Goal: Task Accomplishment & Management: Complete application form

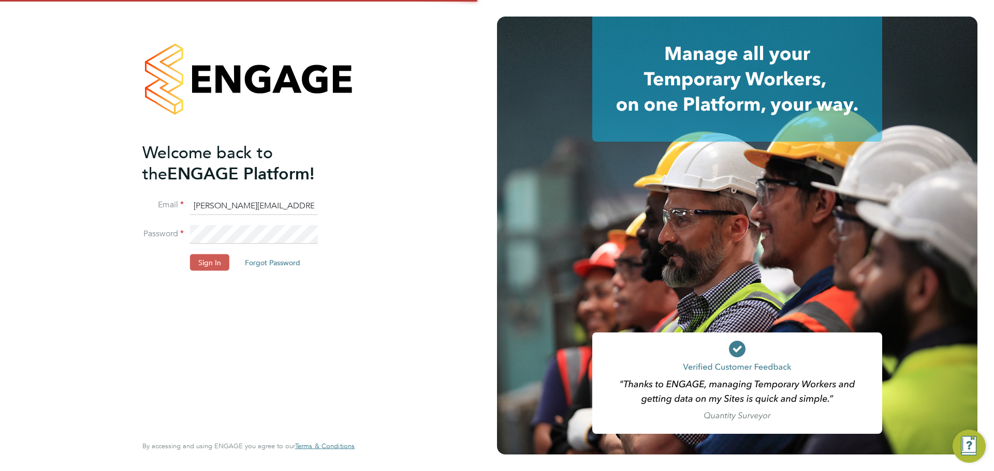
click at [221, 258] on button "Sign In" at bounding box center [209, 263] width 39 height 17
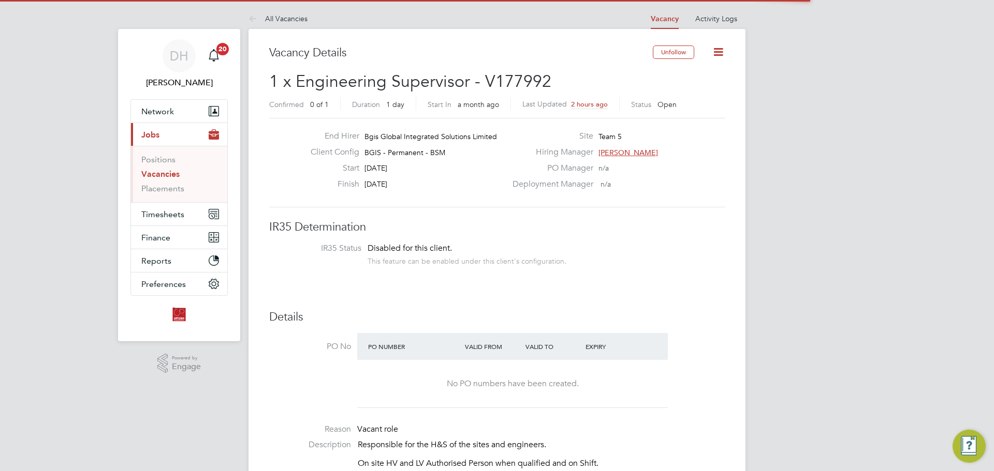
scroll to position [31, 72]
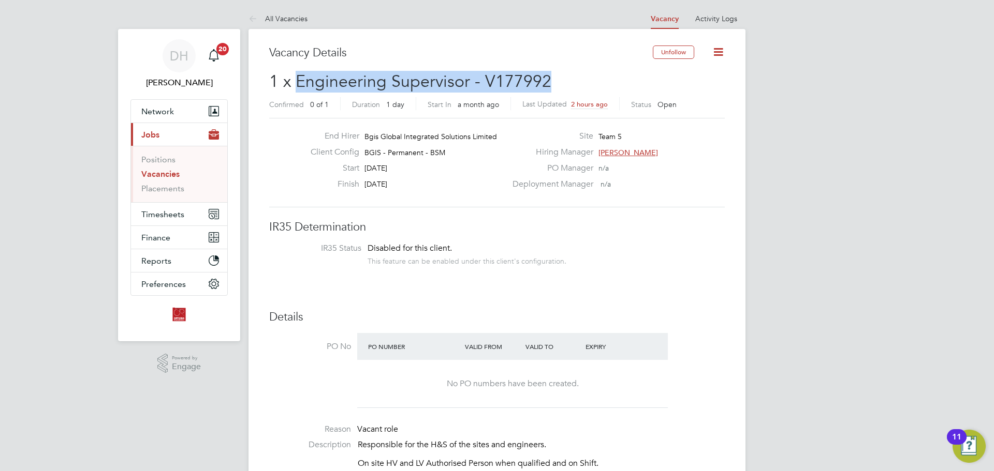
drag, startPoint x: 565, startPoint y: 84, endPoint x: 301, endPoint y: 84, distance: 263.9
click at [296, 84] on h2 "1 x Engineering Supervisor - V177992 Confirmed 0 of 1 Duration 1 day Start In a…" at bounding box center [496, 92] width 455 height 43
copy span "Engineering Supervisor - V177992"
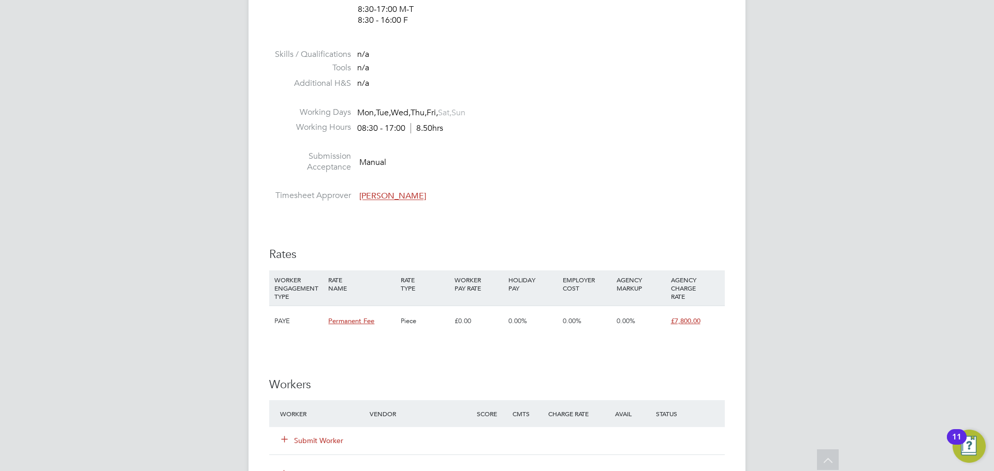
scroll to position [1190, 0]
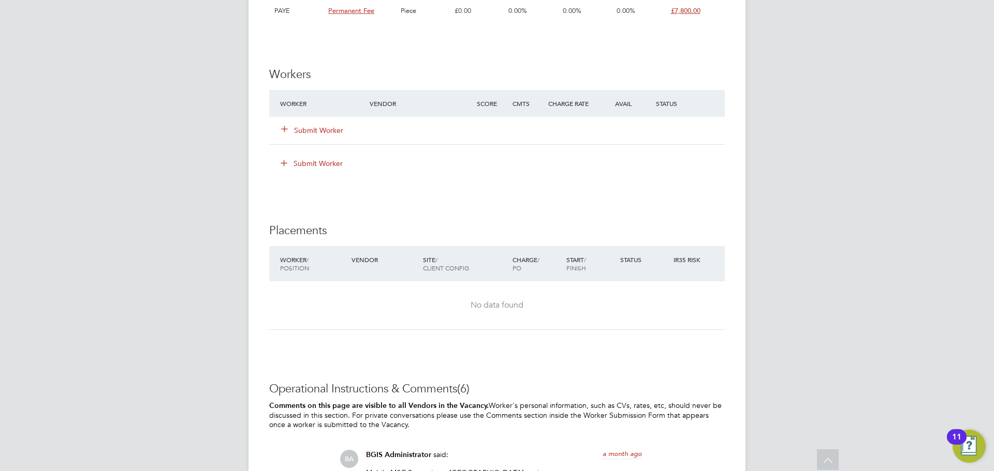
click at [282, 130] on icon at bounding box center [285, 129] width 8 height 8
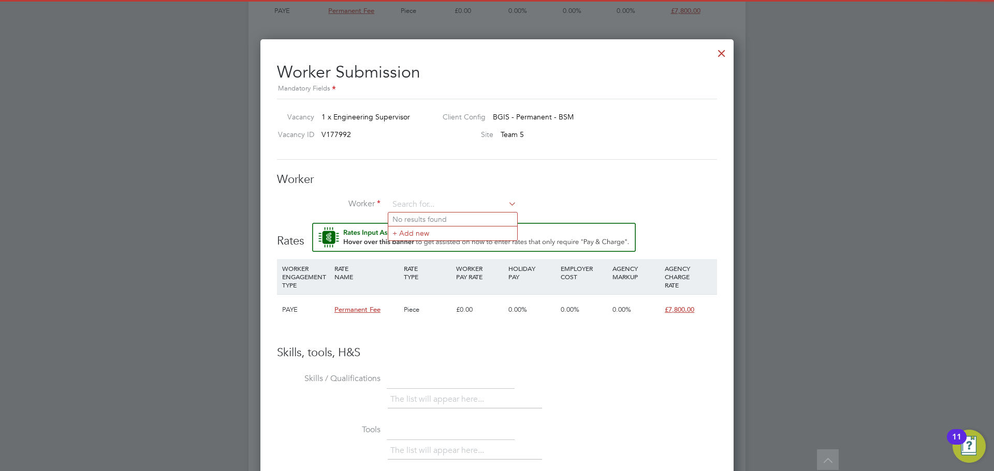
scroll to position [0, 0]
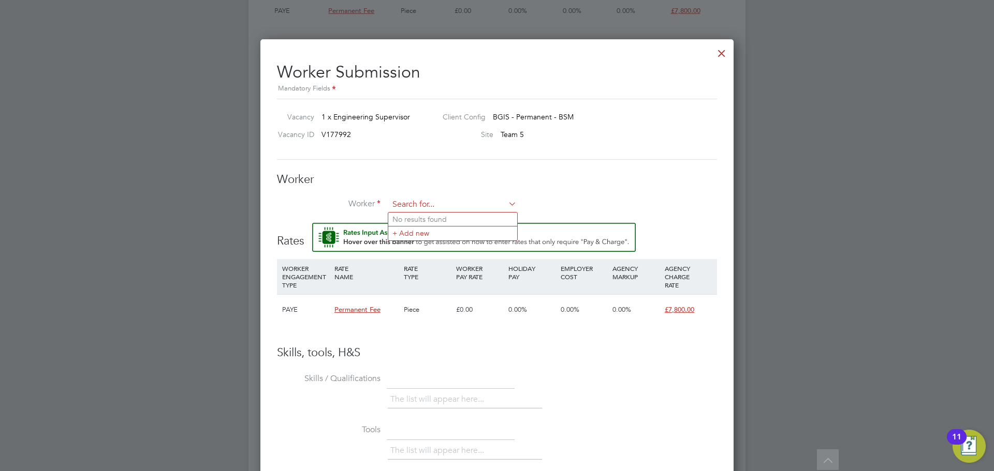
click at [471, 198] on input at bounding box center [453, 205] width 128 height 16
click at [445, 233] on li "+ Add new" at bounding box center [452, 233] width 129 height 14
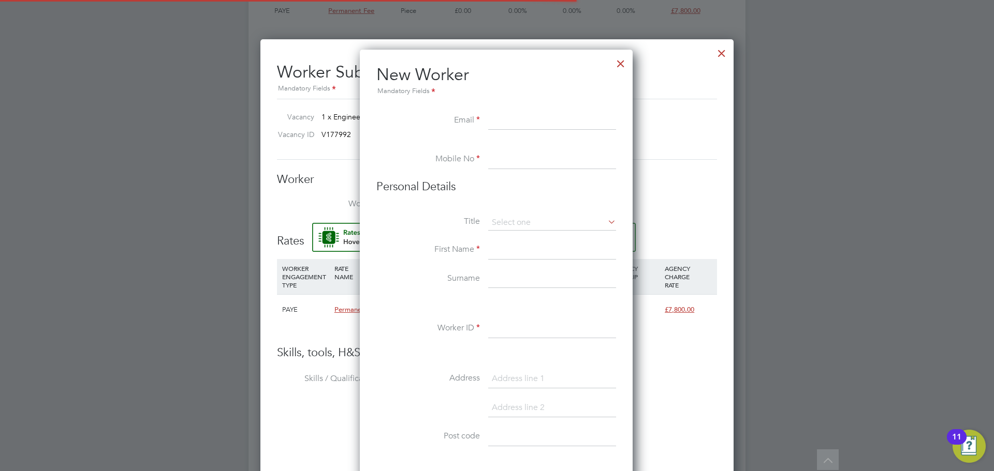
scroll to position [881, 274]
paste input "[EMAIL_ADDRESS][DOMAIN_NAME]"
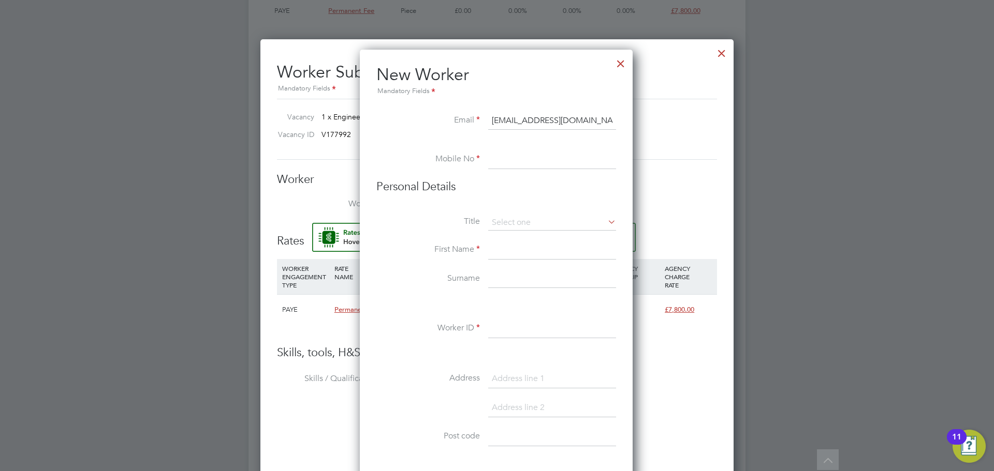
type input "[EMAIL_ADDRESS][DOMAIN_NAME]"
click at [531, 160] on input at bounding box center [552, 160] width 128 height 19
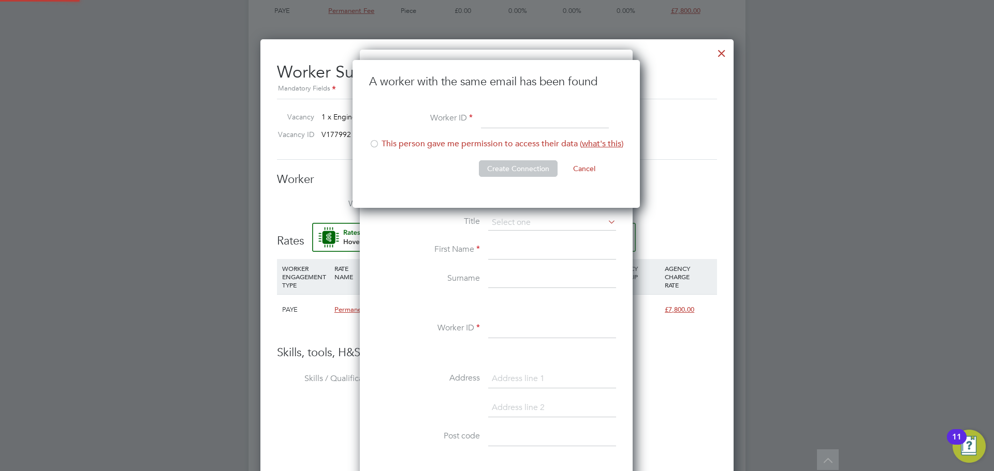
scroll to position [149, 289]
click at [373, 143] on div at bounding box center [374, 145] width 10 height 10
click at [507, 113] on input at bounding box center [545, 119] width 128 height 19
click at [506, 115] on input at bounding box center [545, 119] width 128 height 19
type input "RS 2025"
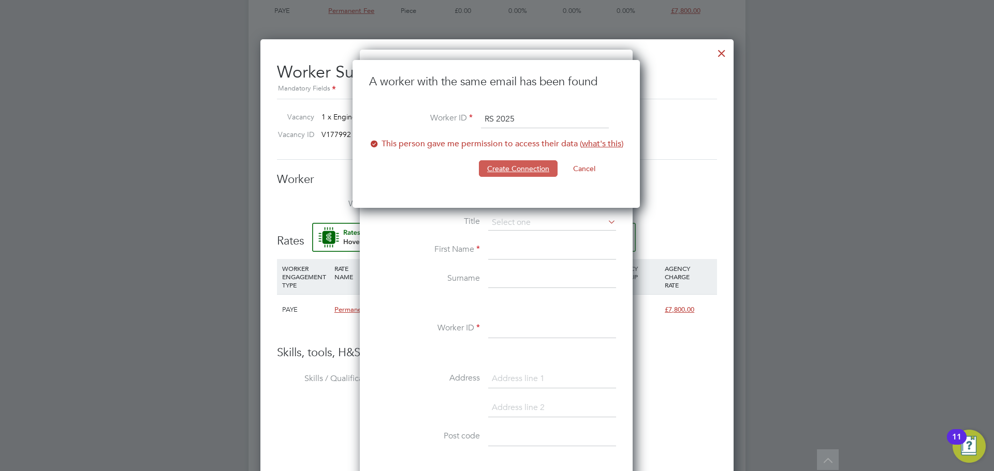
click at [512, 164] on button "Create Connection" at bounding box center [518, 168] width 79 height 17
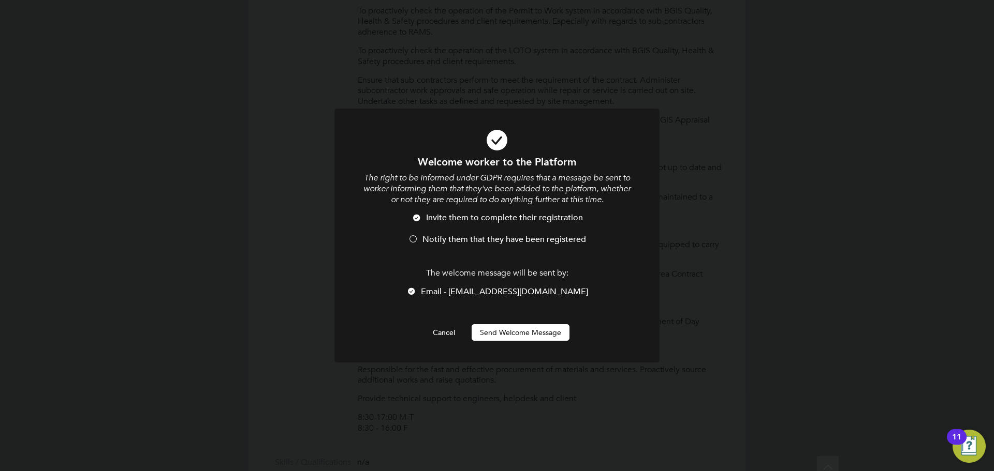
scroll to position [0, 0]
click at [516, 331] on button "Send Welcome Message" at bounding box center [520, 333] width 98 height 17
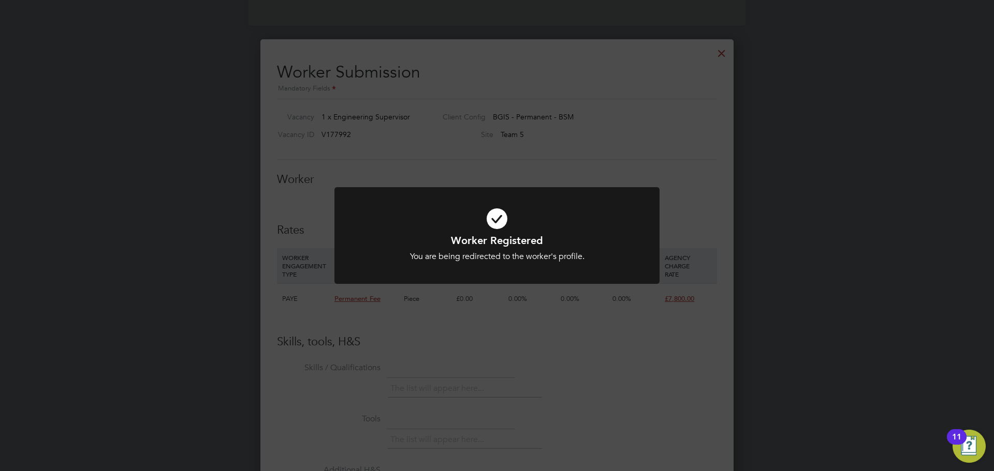
scroll to position [1387, 0]
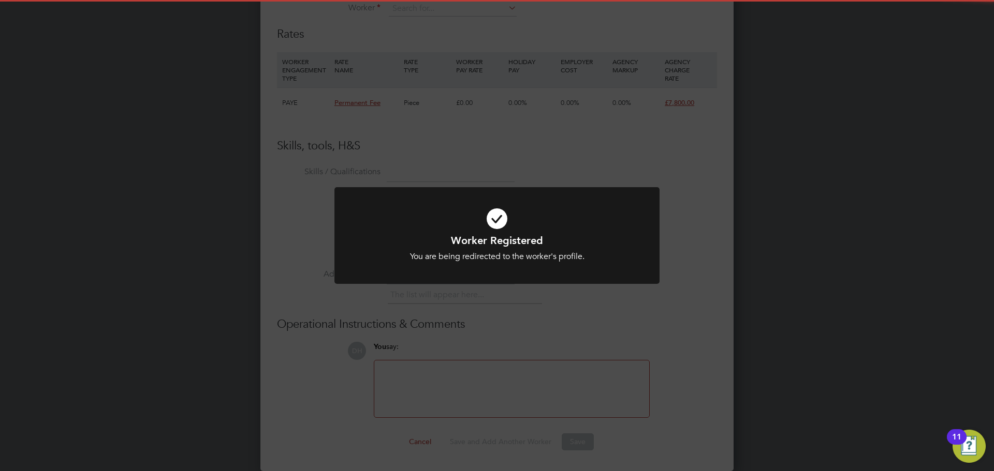
click at [700, 220] on div "Worker Registered You are being redirected to the worker's profile. Cancel Okay" at bounding box center [497, 235] width 994 height 471
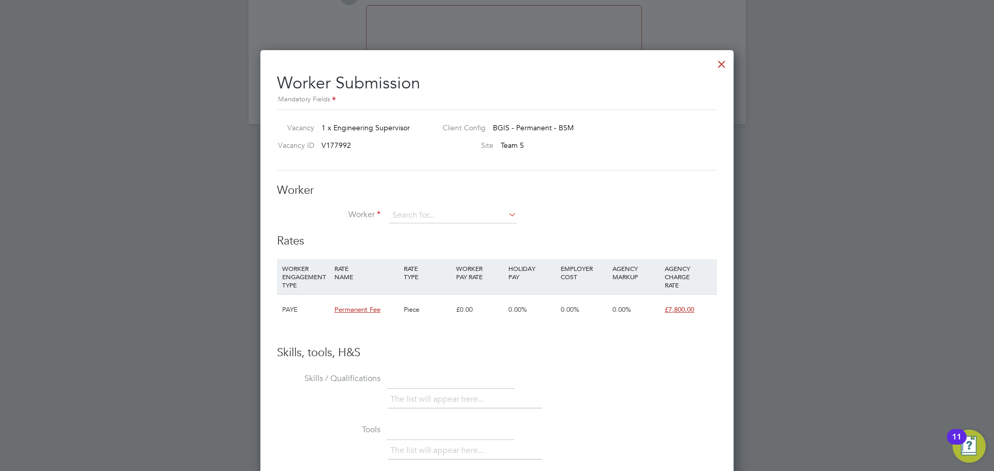
click at [724, 66] on div at bounding box center [721, 61] width 19 height 19
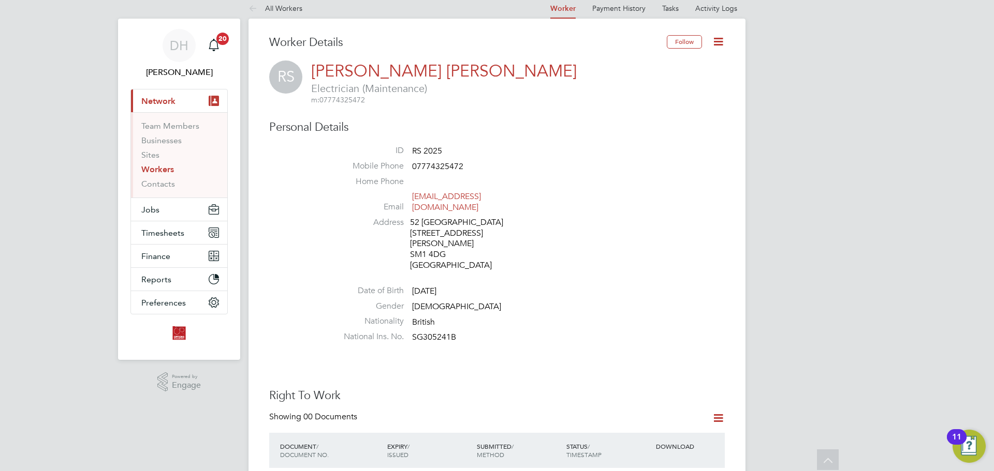
scroll to position [0, 0]
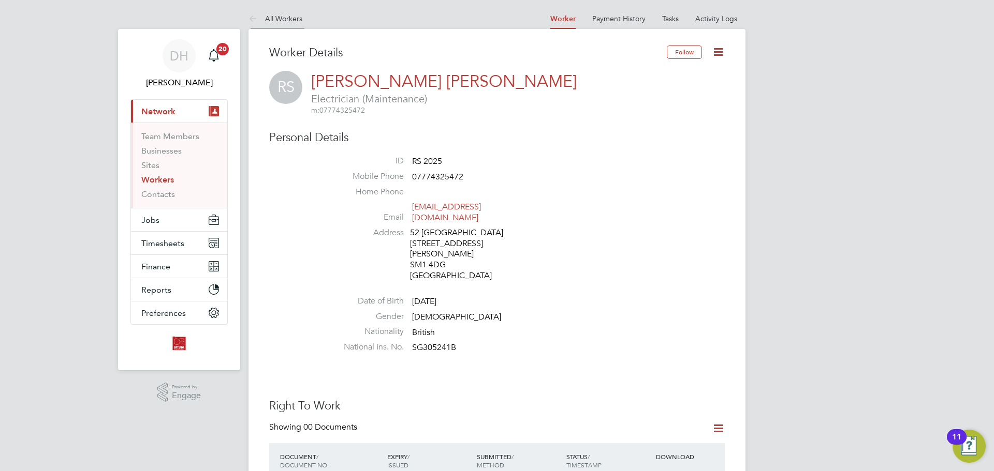
click at [254, 16] on icon at bounding box center [254, 19] width 13 height 13
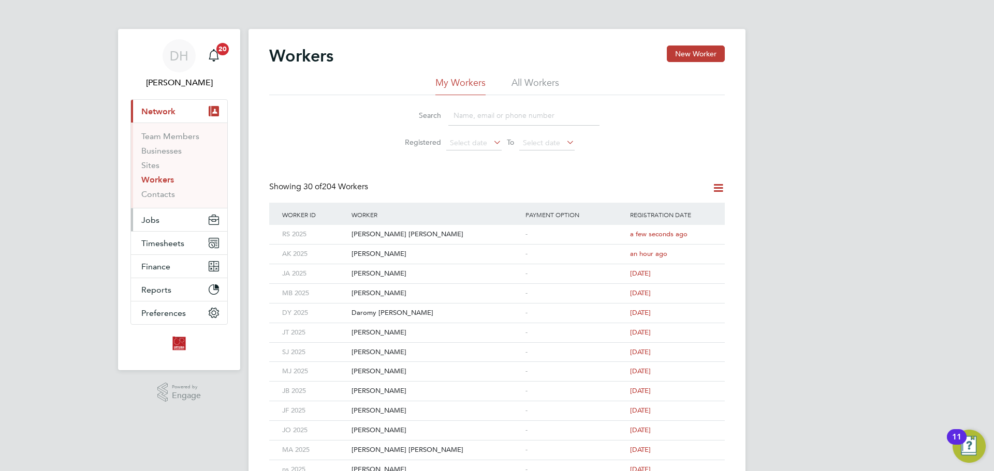
click at [169, 224] on button "Jobs" at bounding box center [179, 220] width 96 height 23
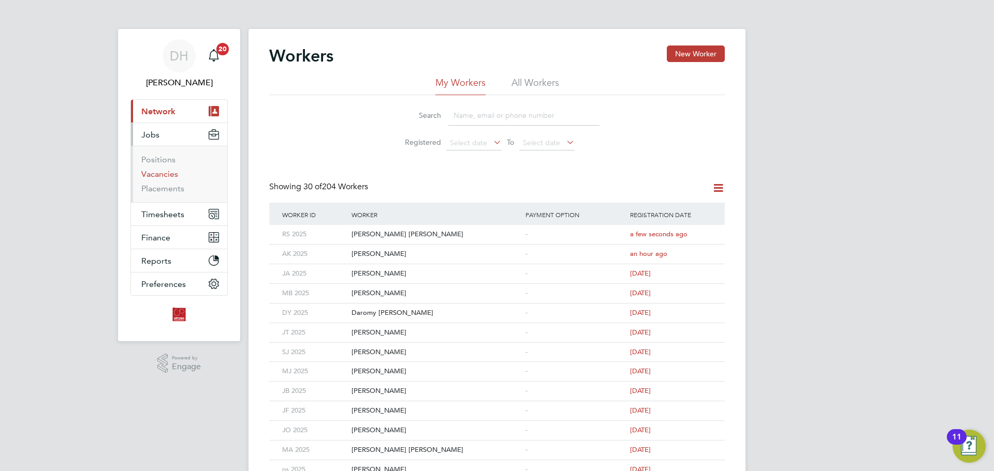
click at [170, 171] on link "Vacancies" at bounding box center [159, 174] width 37 height 10
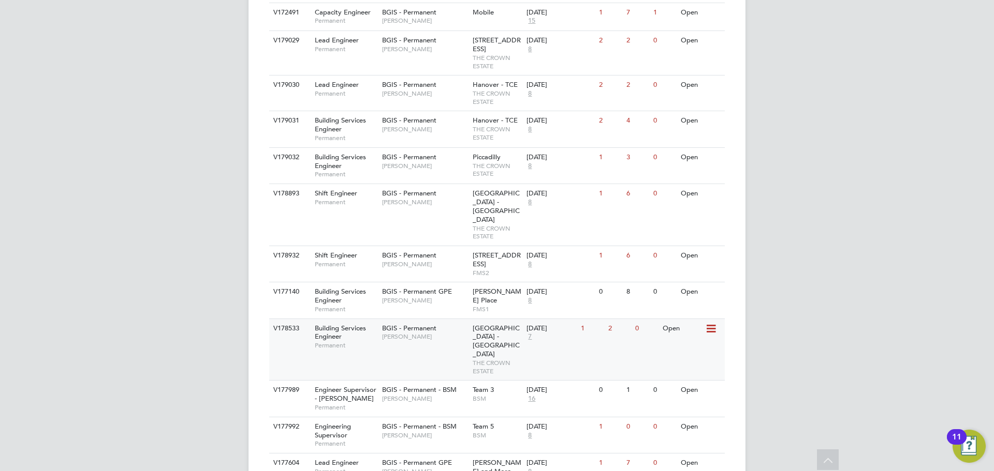
scroll to position [569, 0]
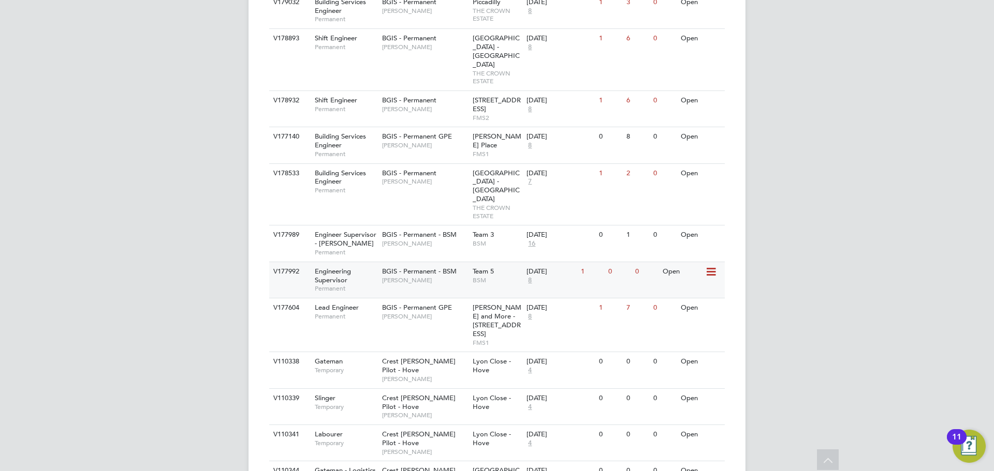
click at [427, 276] on span "[PERSON_NAME]" at bounding box center [424, 280] width 85 height 8
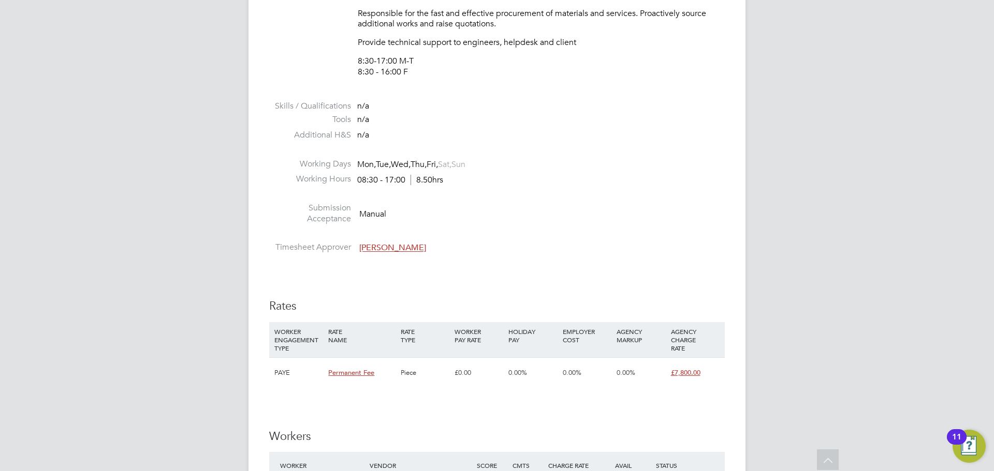
scroll to position [1087, 0]
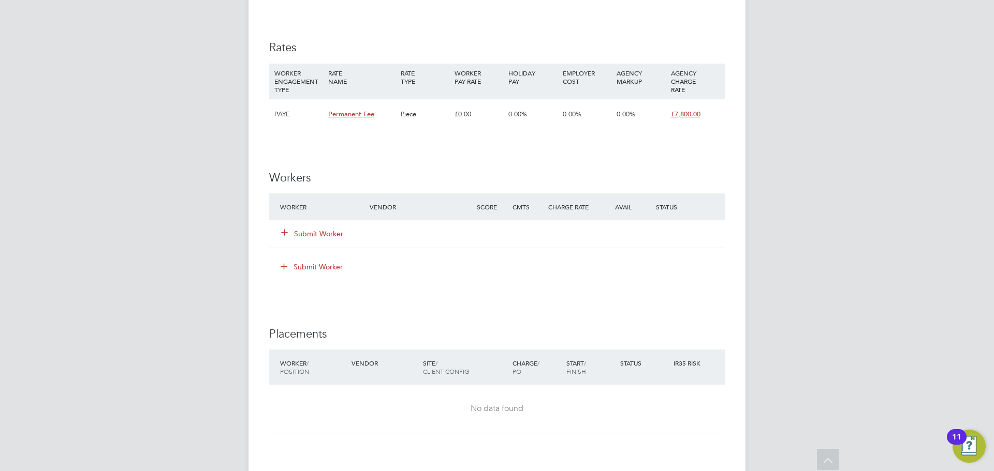
click at [299, 233] on button "Submit Worker" at bounding box center [313, 234] width 62 height 10
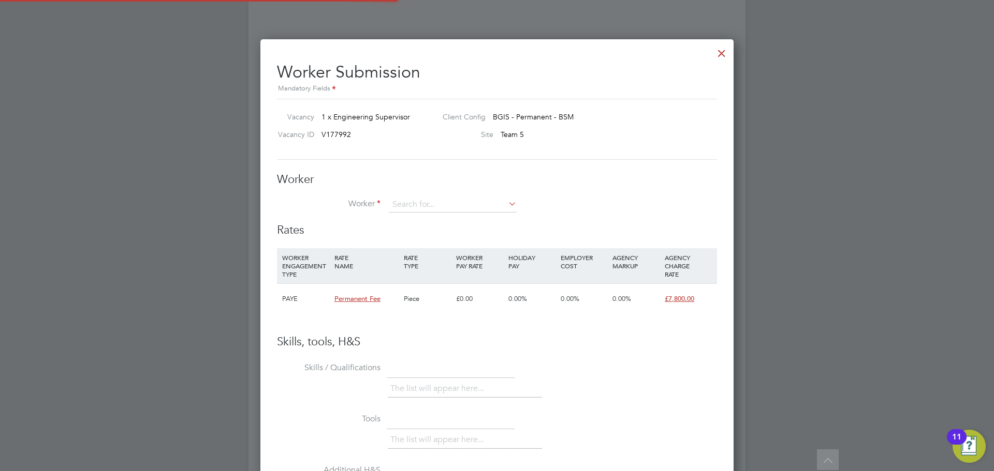
scroll to position [639, 474]
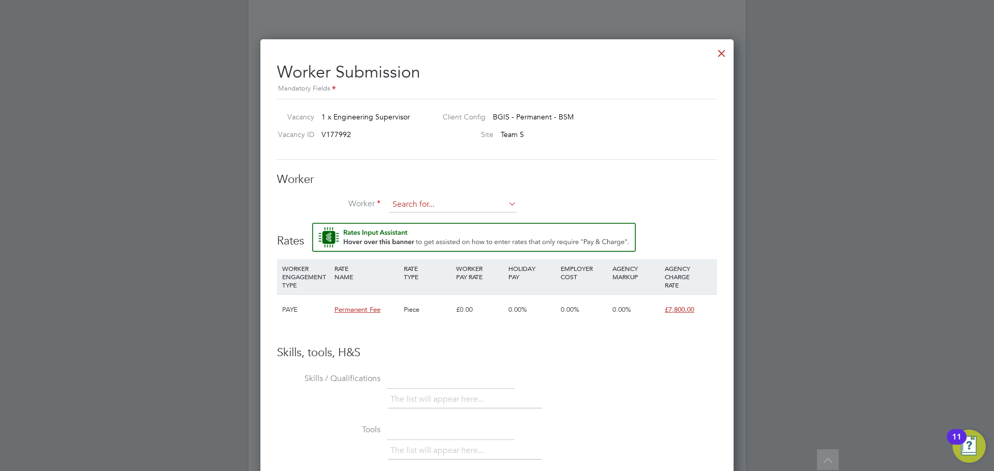
click at [430, 203] on input at bounding box center [453, 205] width 128 height 16
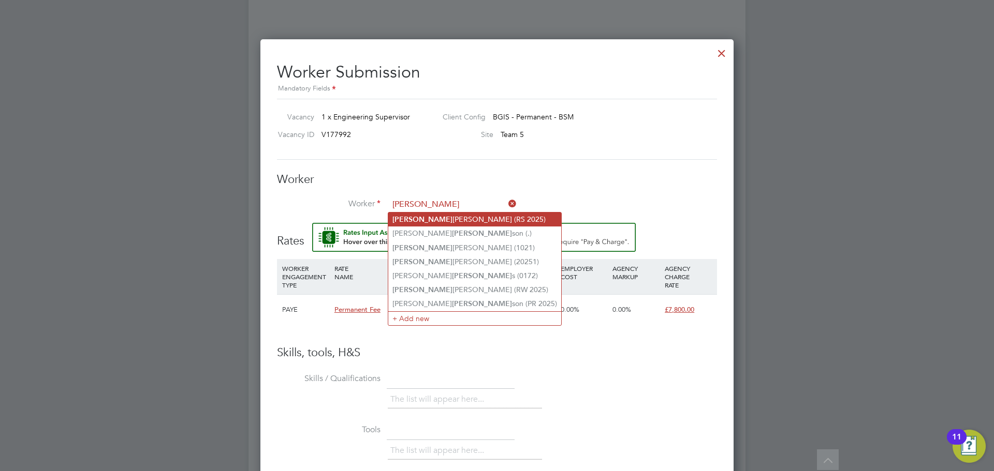
click at [474, 216] on li "[PERSON_NAME] [PERSON_NAME] (RS 2025)" at bounding box center [474, 220] width 173 height 14
type input "[PERSON_NAME] [PERSON_NAME] (RS 2025)"
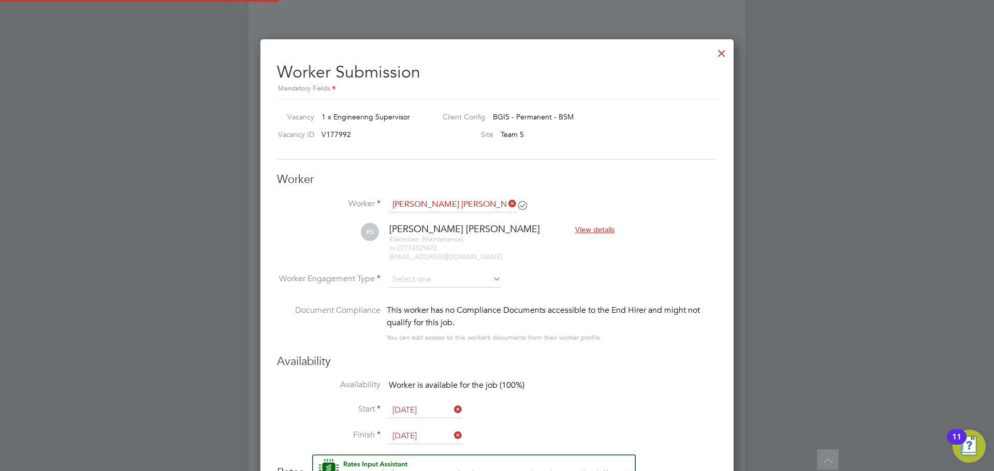
scroll to position [871, 474]
click at [474, 276] on input at bounding box center [445, 281] width 112 height 16
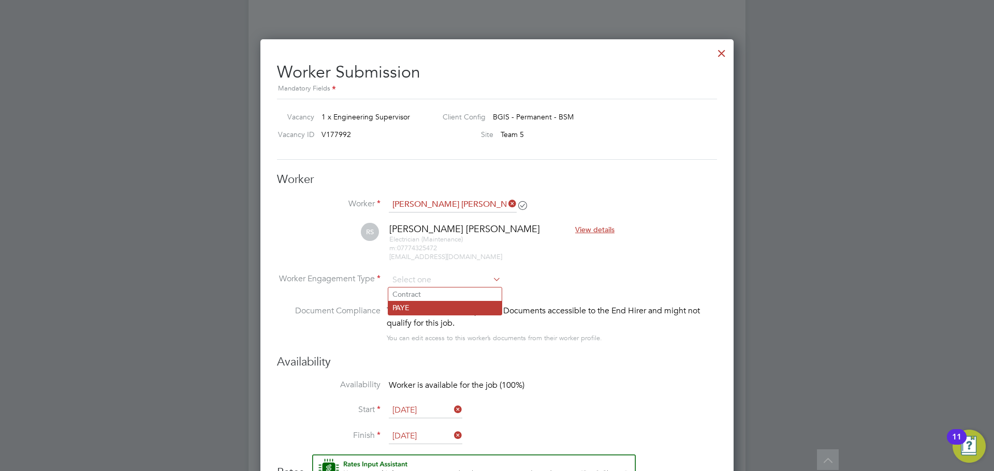
click at [467, 309] on li "PAYE" at bounding box center [444, 307] width 113 height 13
type input "PAYE"
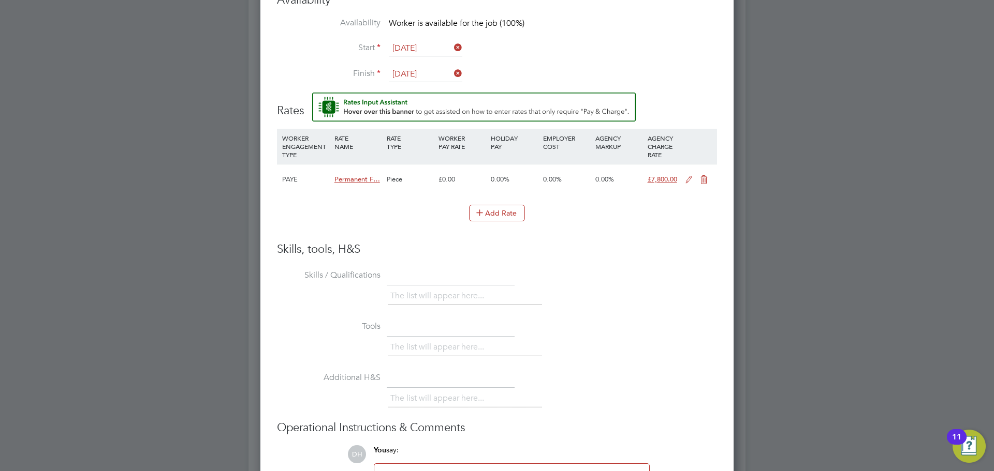
scroll to position [0, 0]
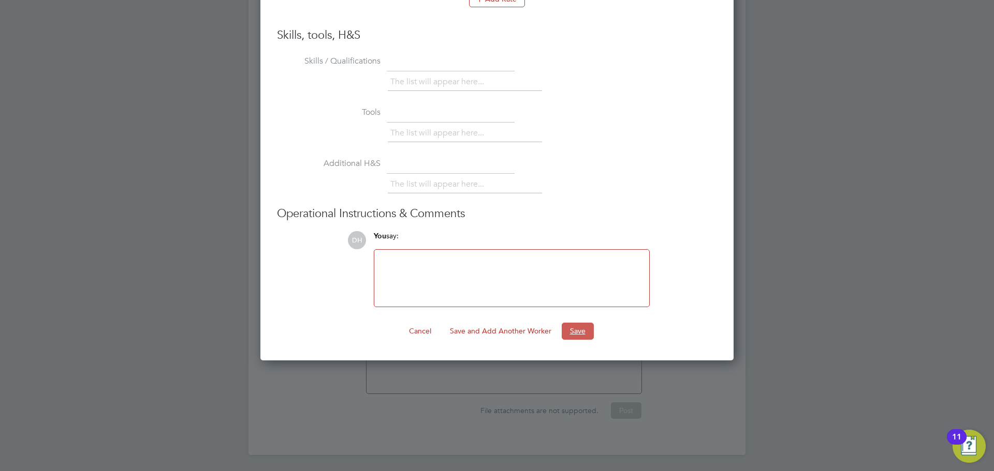
click at [571, 335] on button "Save" at bounding box center [578, 331] width 32 height 17
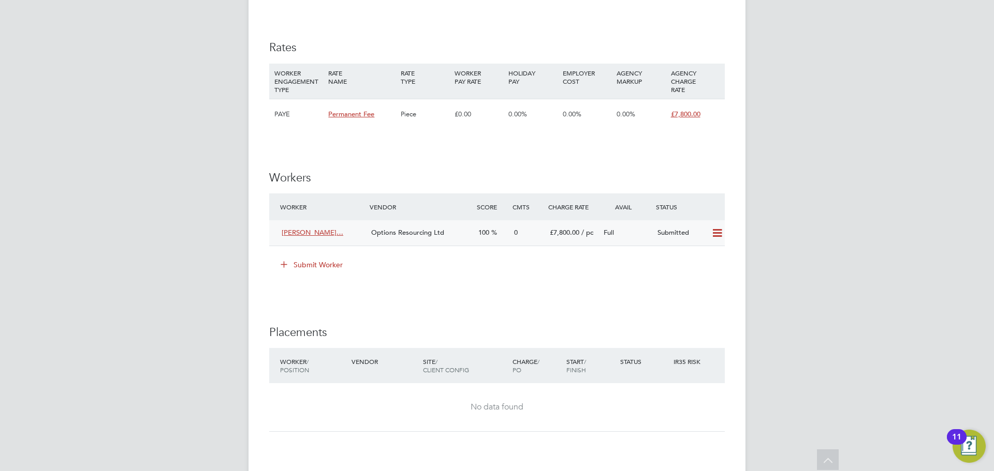
click at [426, 233] on span "Options Resourcing Ltd" at bounding box center [407, 232] width 73 height 9
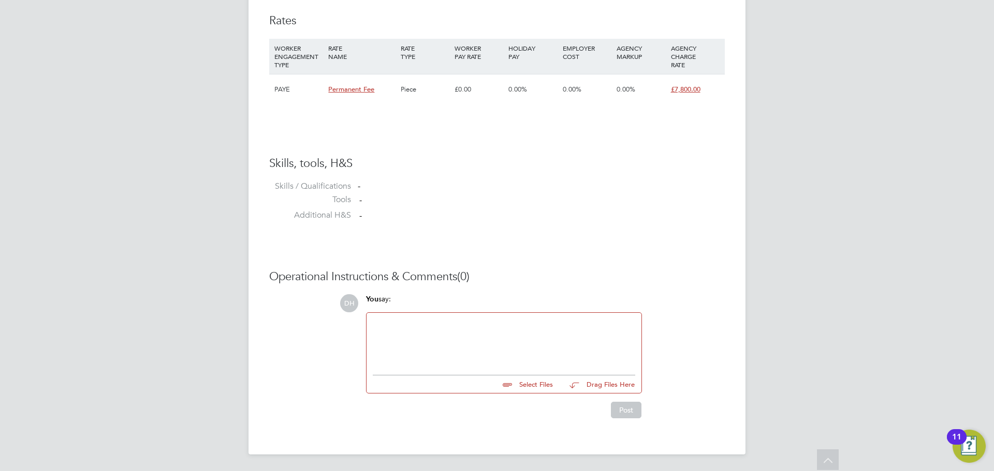
click at [535, 385] on input "file" at bounding box center [557, 383] width 155 height 14
type input "C:\fakepath\[PERSON_NAME] - Options CV (BGIS).doc"
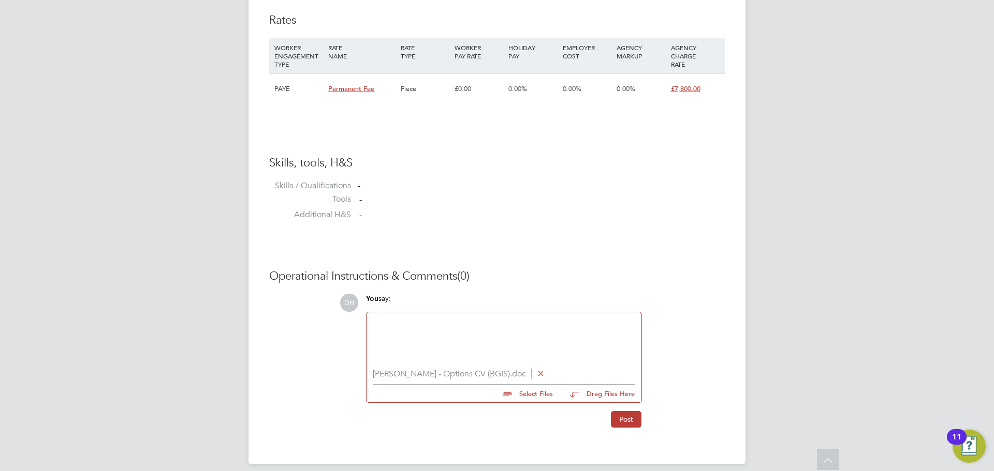
click at [511, 350] on div at bounding box center [504, 341] width 262 height 45
click at [620, 418] on button "Post" at bounding box center [626, 419] width 31 height 17
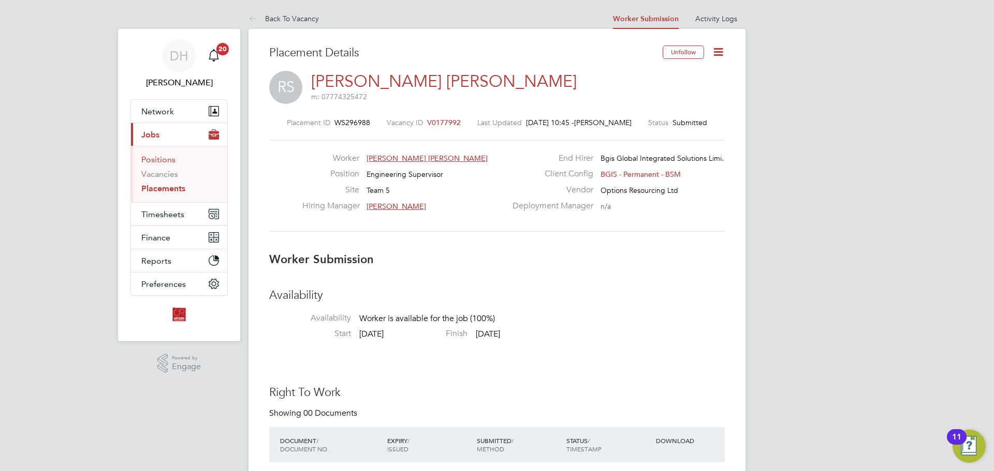
click at [163, 160] on link "Positions" at bounding box center [158, 160] width 34 height 10
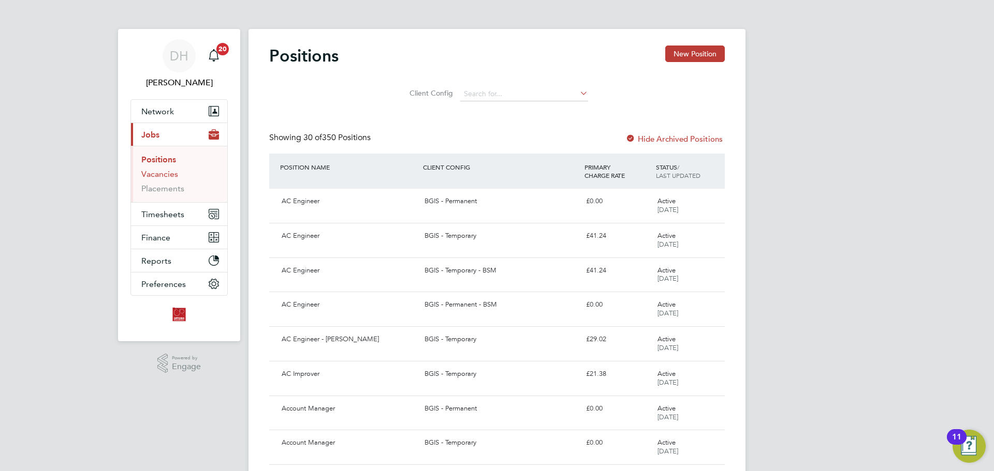
click at [168, 174] on link "Vacancies" at bounding box center [159, 174] width 37 height 10
